Goal: Task Accomplishment & Management: Use online tool/utility

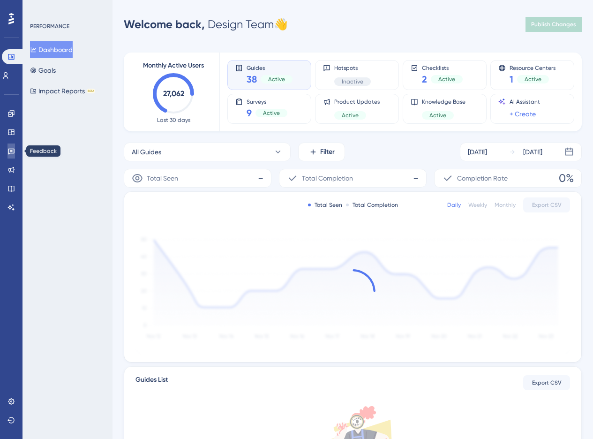
click at [10, 154] on icon at bounding box center [12, 151] width 8 height 8
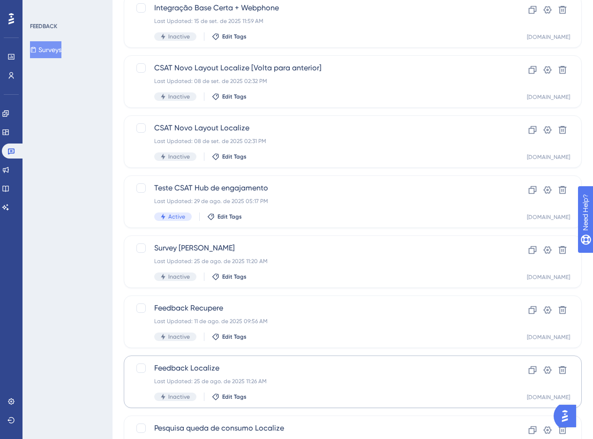
scroll to position [289, 0]
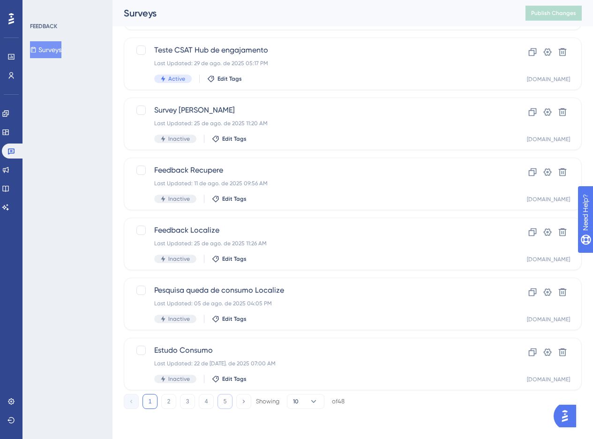
click at [230, 395] on button "5" at bounding box center [225, 401] width 15 height 15
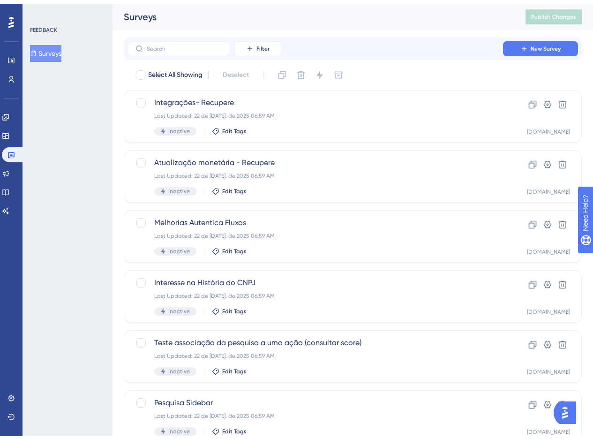
scroll to position [169, 0]
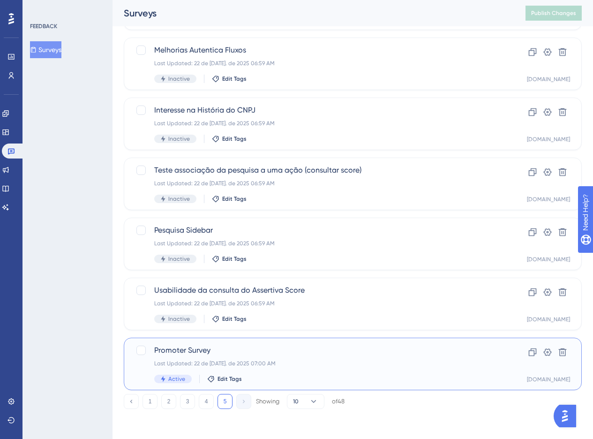
click at [324, 352] on span "Promoter Survey" at bounding box center [315, 350] width 322 height 11
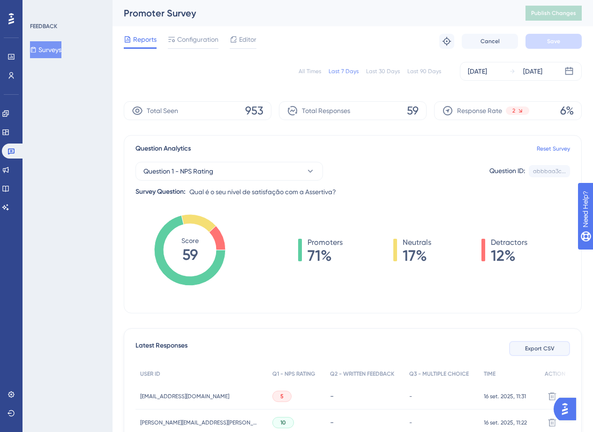
click at [528, 342] on button "Export CSV" at bounding box center [539, 348] width 61 height 15
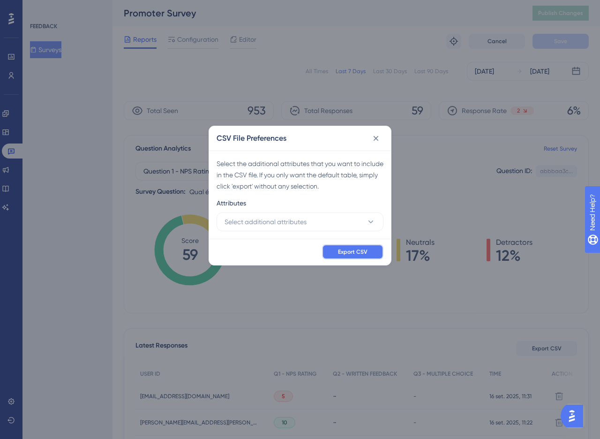
click at [374, 257] on button "Export CSV" at bounding box center [352, 251] width 61 height 15
